Goal: Task Accomplishment & Management: Use online tool/utility

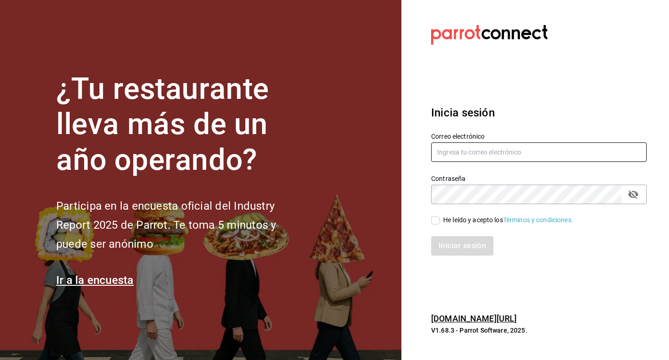
click at [491, 158] on input "text" at bounding box center [538, 153] width 215 height 20
type input "forozenith@cdmx.com"
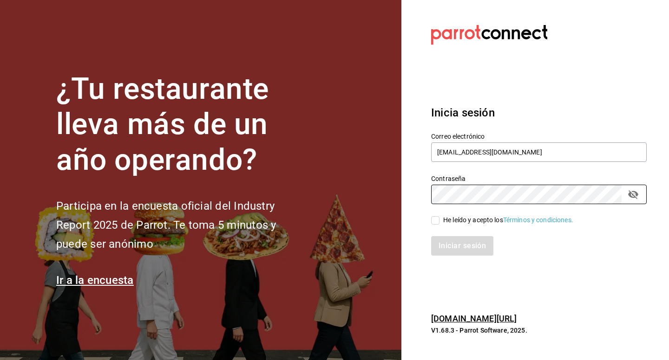
click at [436, 221] on input "He leído y acepto los Términos y condiciones." at bounding box center [435, 220] width 8 height 8
checkbox input "true"
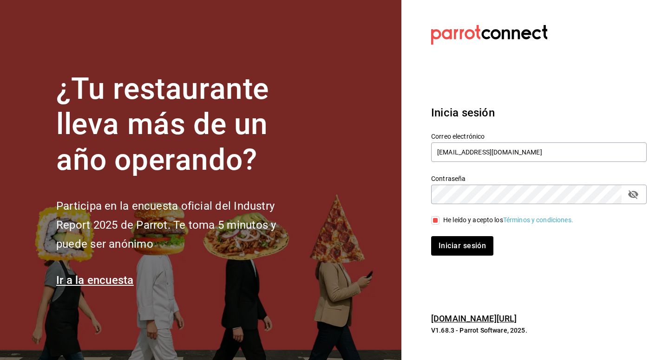
click at [458, 267] on div "Inicia sesión Correo electrónico forozenith@cdmx.com Contraseña Contraseña He l…" at bounding box center [538, 180] width 215 height 174
click at [455, 249] on button "Iniciar sesión" at bounding box center [462, 246] width 63 height 20
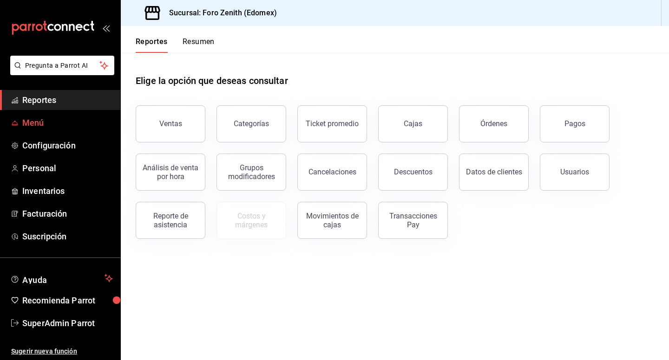
click at [61, 128] on span "Menú" at bounding box center [67, 123] width 91 height 13
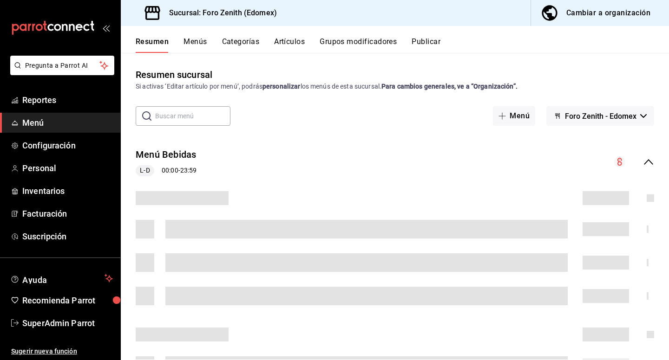
click at [297, 40] on button "Artículos" at bounding box center [289, 45] width 31 height 16
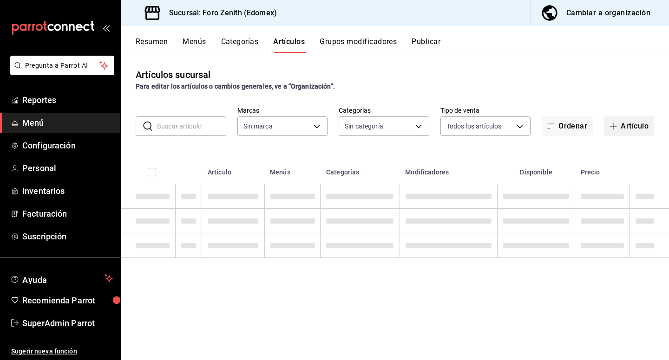
type input "e2ae1cab-f8f4-4fc3-86ef-ad035eec6536"
type input "44a21590-8361-4679-a842-beab8b016398,3cbe274f-4853-4aa7-82a1-999e2f15f3c2,8849a…"
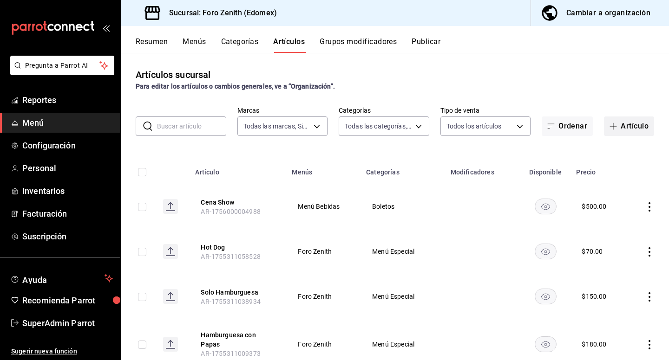
click at [635, 129] on button "Artículo" at bounding box center [629, 127] width 50 height 20
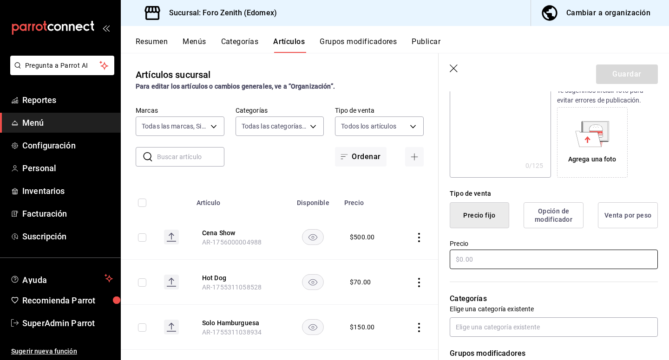
scroll to position [155, 0]
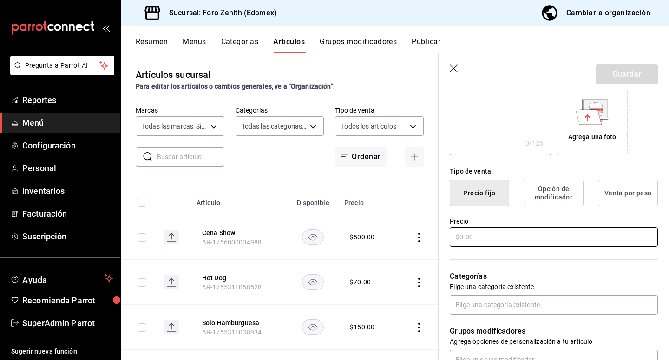
type input "Anticipo RSV"
click at [536, 242] on input "text" at bounding box center [553, 238] width 208 height 20
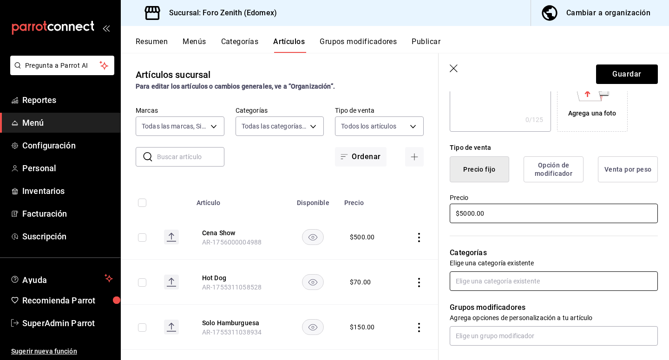
scroll to position [179, 0]
type input "$5000.00"
click at [525, 283] on input "text" at bounding box center [553, 281] width 208 height 20
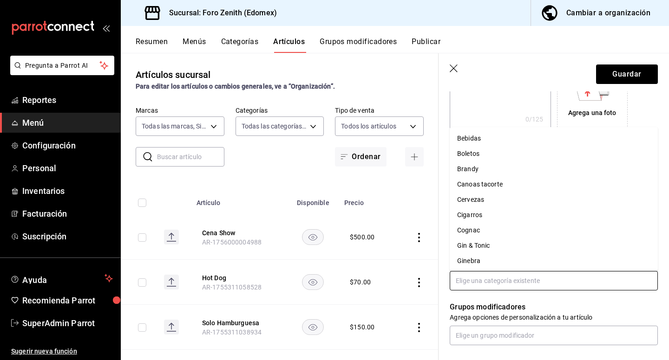
drag, startPoint x: 498, startPoint y: 136, endPoint x: 500, endPoint y: 153, distance: 17.3
click at [500, 153] on ul "Bebidas Boletos Brandy Canoas tacorte Cervezas Cigarros Cognac Gin & Tonic Gine…" at bounding box center [553, 199] width 208 height 144
click at [500, 154] on li "Boletos" at bounding box center [553, 153] width 208 height 15
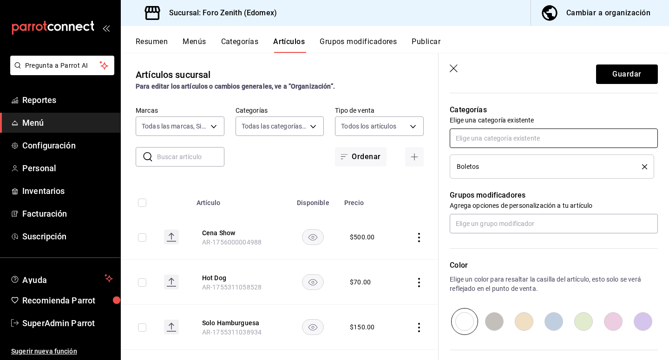
scroll to position [323, 0]
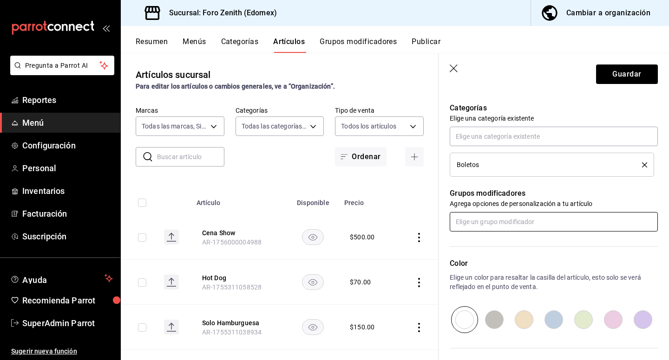
click at [507, 229] on input "text" at bounding box center [553, 222] width 208 height 20
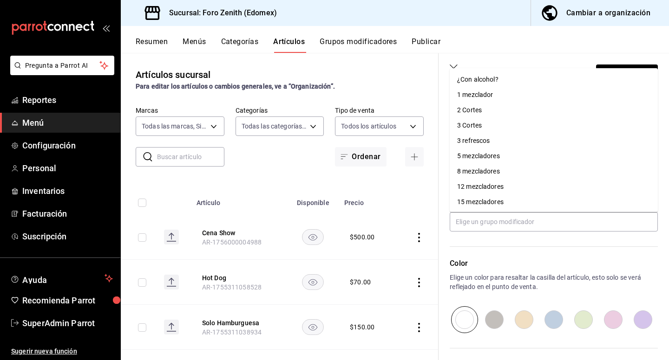
click at [512, 241] on div "Color Elige un color para resaltar la casilla del artículo, esto solo se verá r…" at bounding box center [547, 283] width 219 height 102
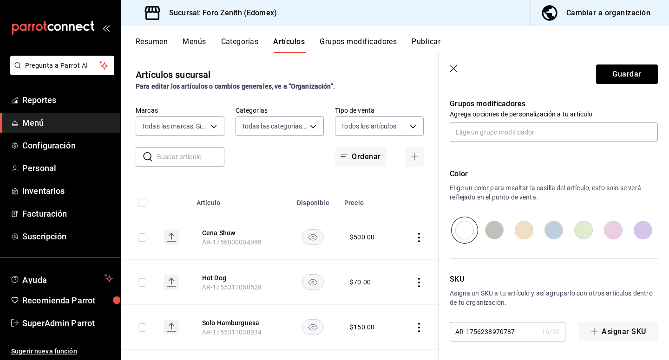
scroll to position [413, 0]
click at [636, 75] on button "Guardar" at bounding box center [627, 75] width 62 height 20
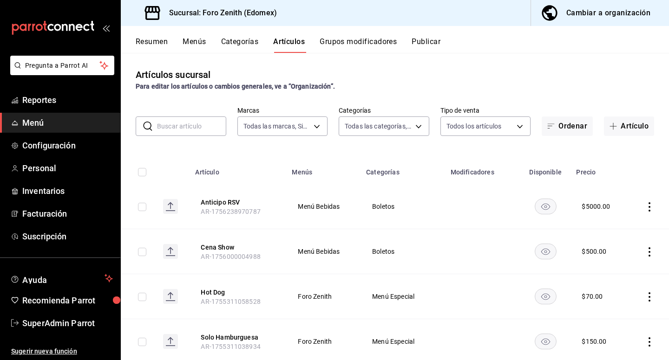
click at [249, 50] on button "Categorías" at bounding box center [240, 45] width 38 height 16
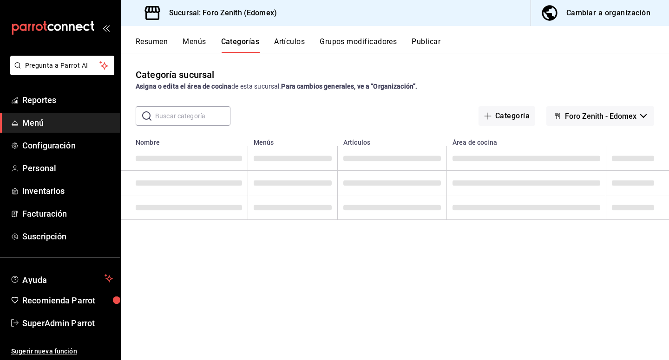
click at [238, 47] on button "Categorías" at bounding box center [240, 45] width 39 height 16
